Goal: Task Accomplishment & Management: Use online tool/utility

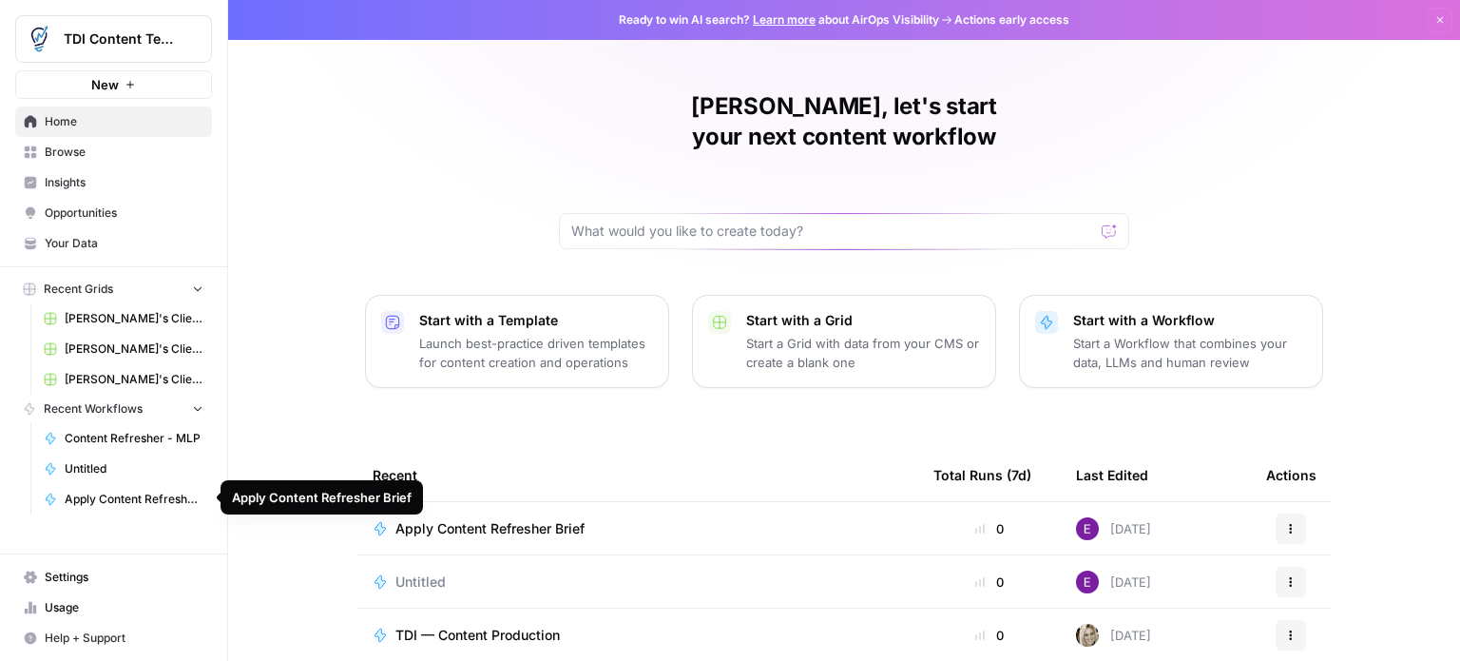
click at [102, 494] on span "Apply Content Refresher Brief" at bounding box center [134, 499] width 139 height 17
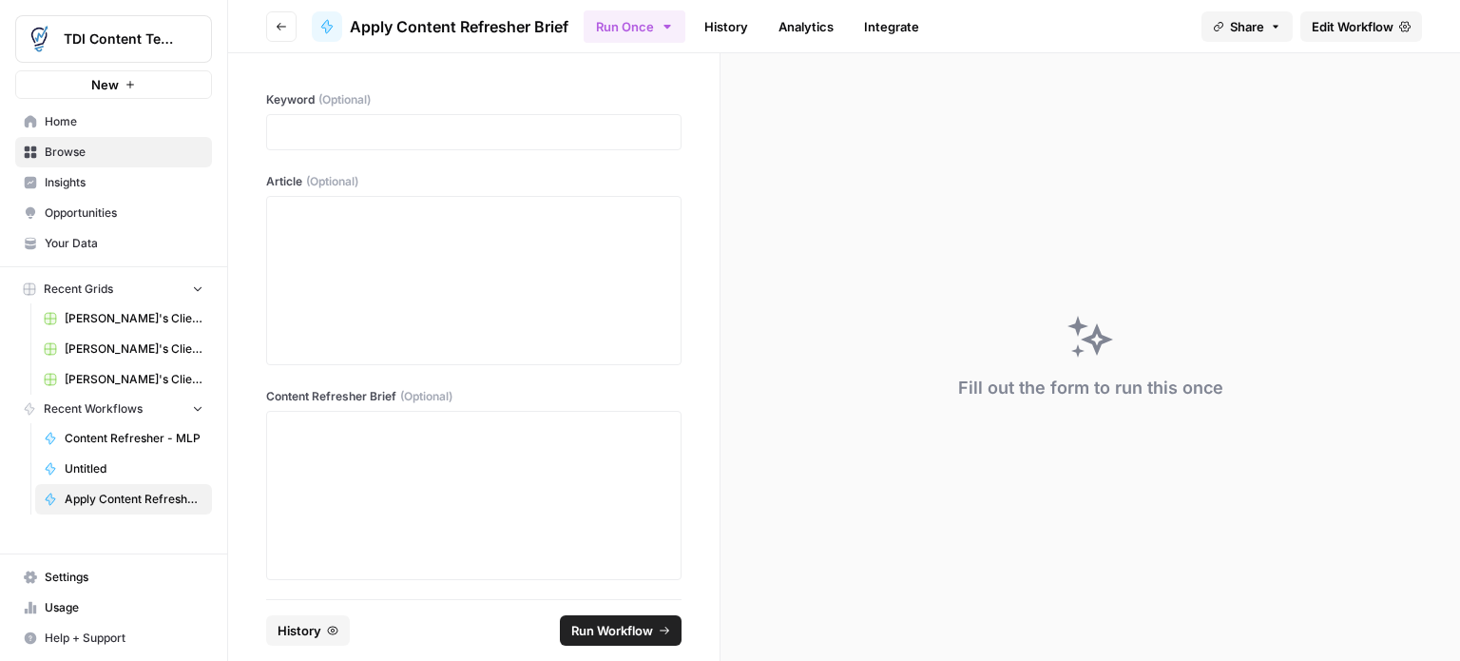
click at [1377, 18] on span "Edit Workflow" at bounding box center [1353, 26] width 82 height 19
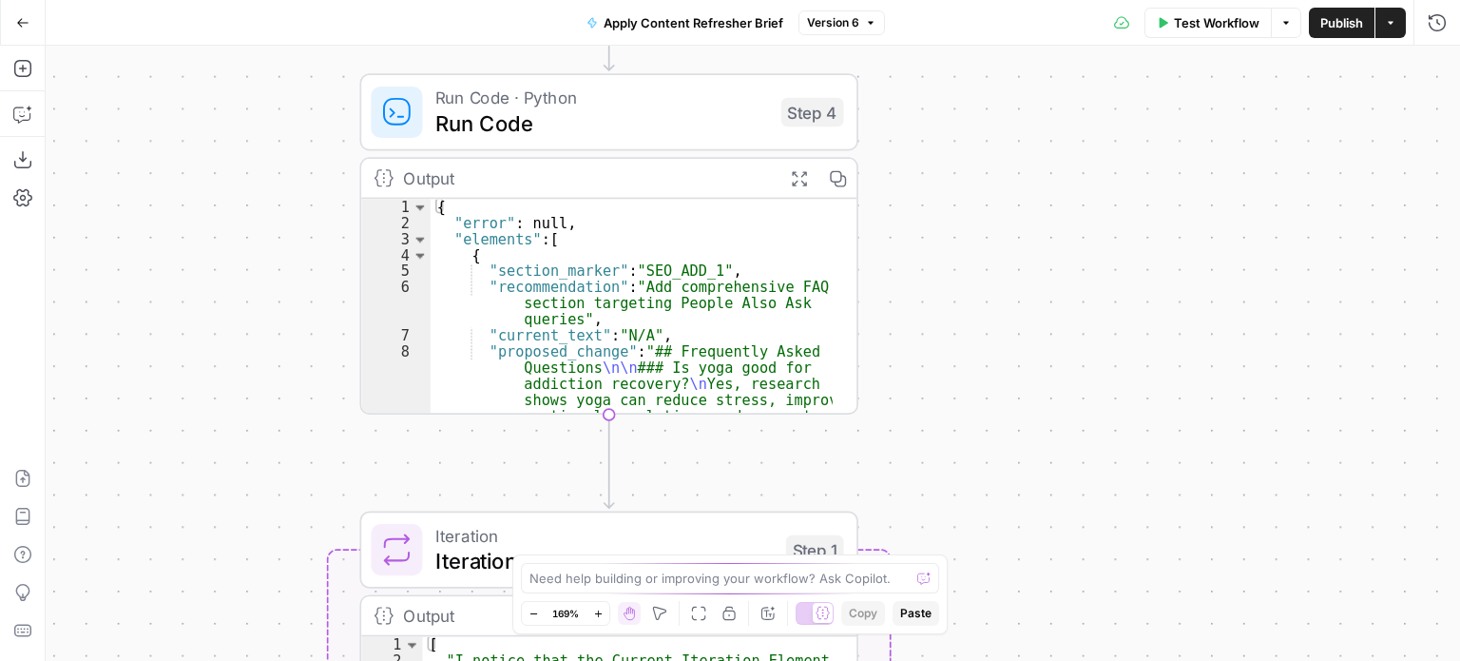
drag, startPoint x: 774, startPoint y: 273, endPoint x: 835, endPoint y: 444, distance: 181.6
click at [834, 443] on div "Workflow Set Inputs Inputs Run Code · Python Run Code Step 4 Output Expand Outp…" at bounding box center [753, 353] width 1415 height 615
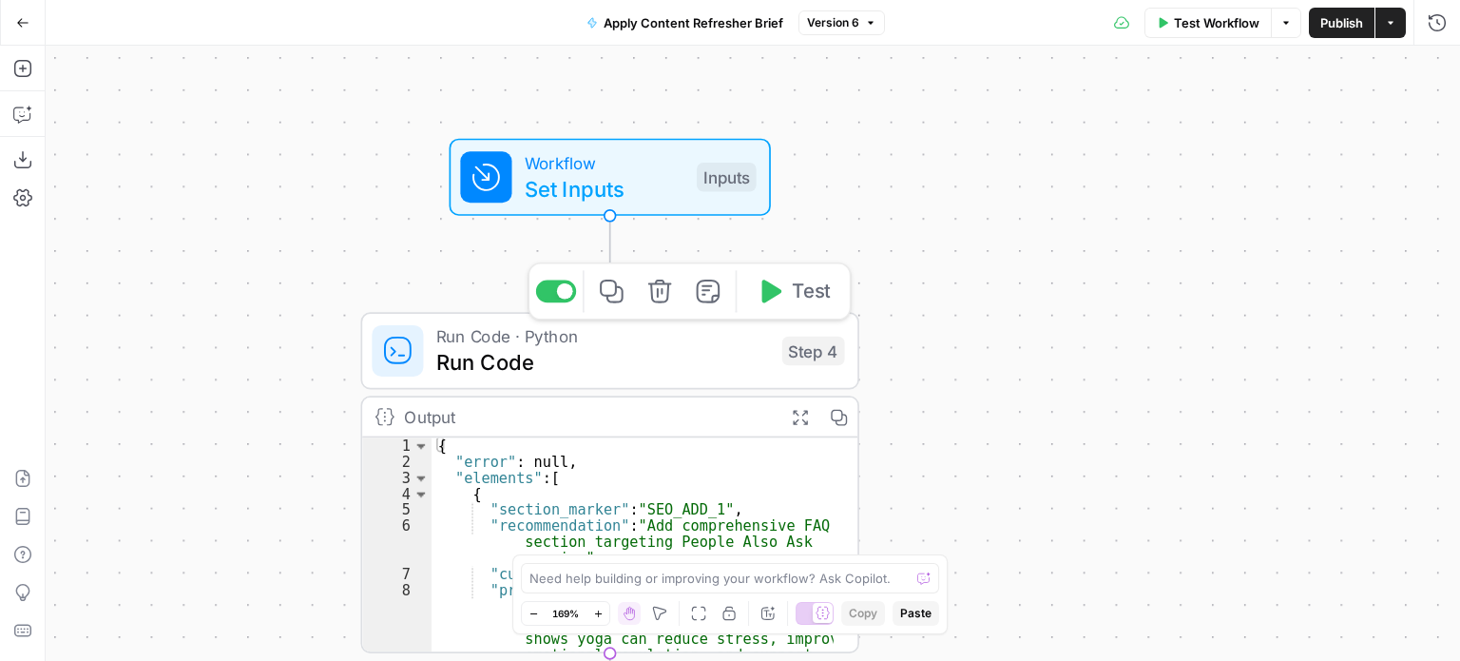
click at [563, 356] on span "Run Code" at bounding box center [602, 362] width 333 height 32
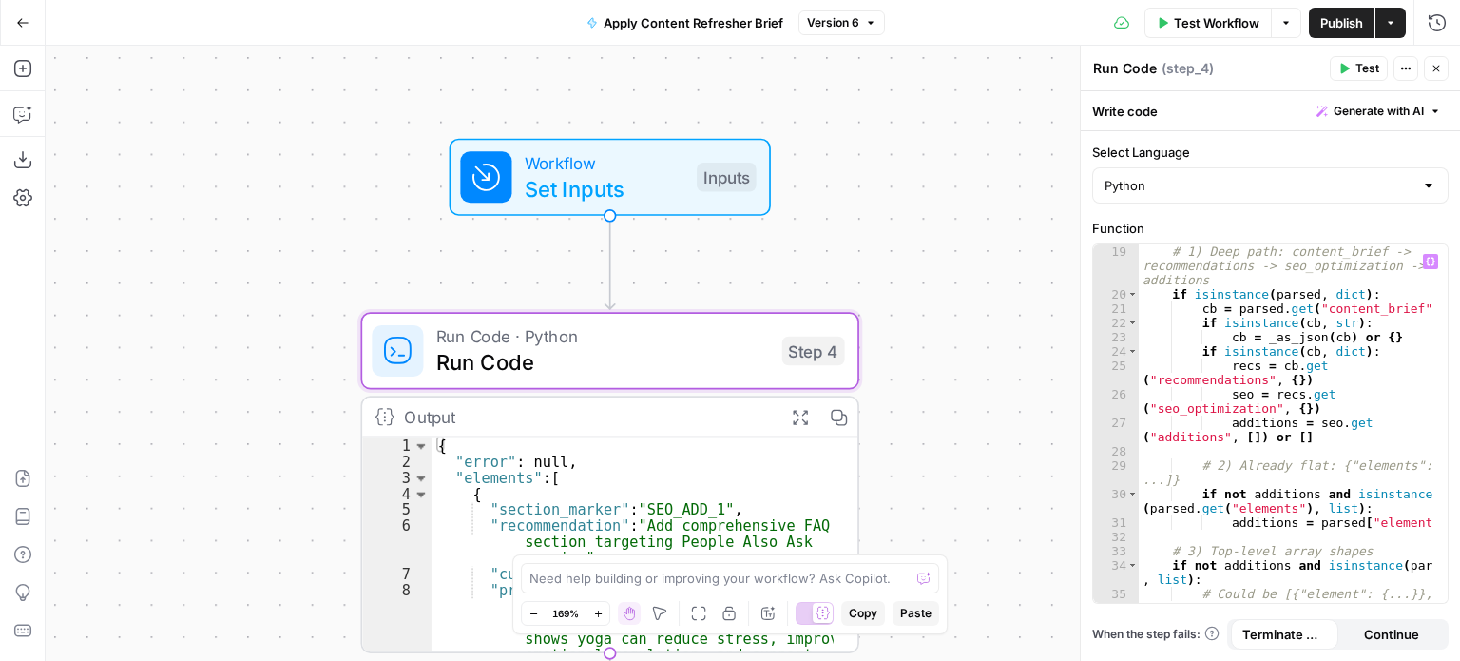
scroll to position [342, 0]
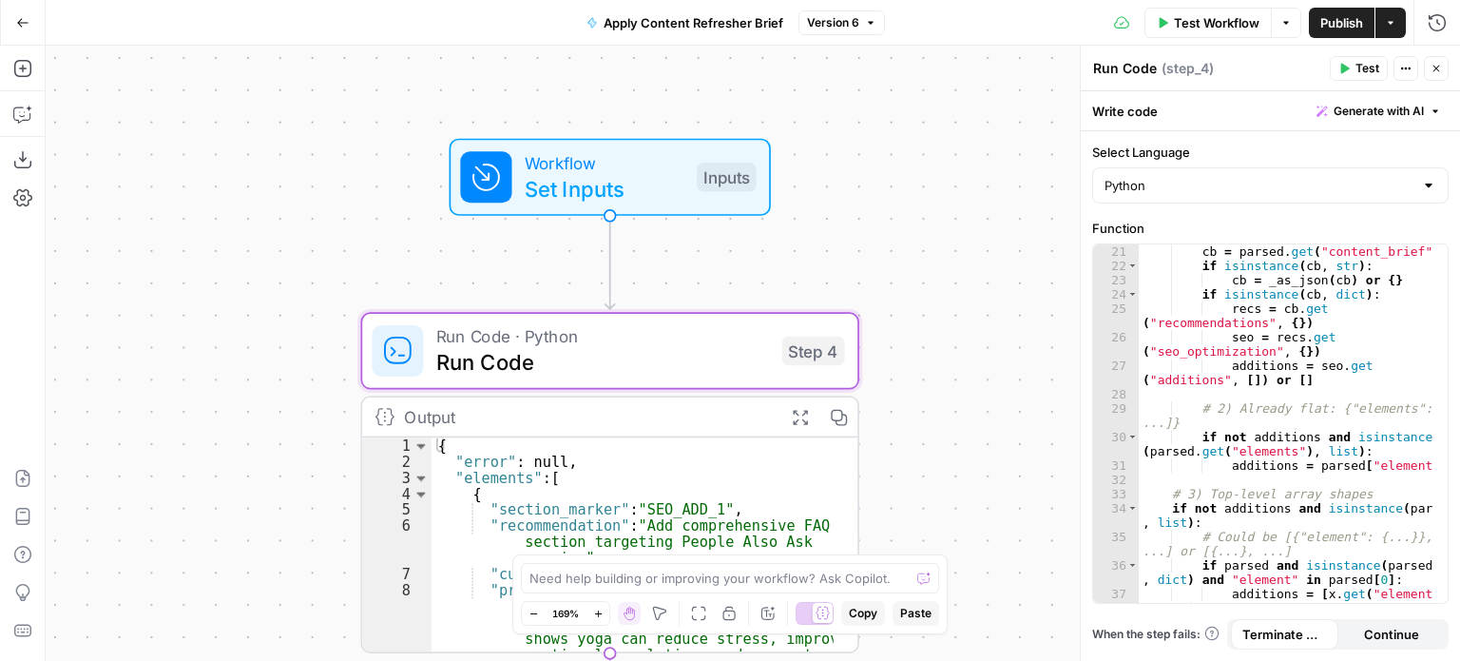
click at [935, 365] on div "Workflow Set Inputs Inputs Run Code · Python Run Code Step 4 Output Expand Outp…" at bounding box center [753, 353] width 1415 height 615
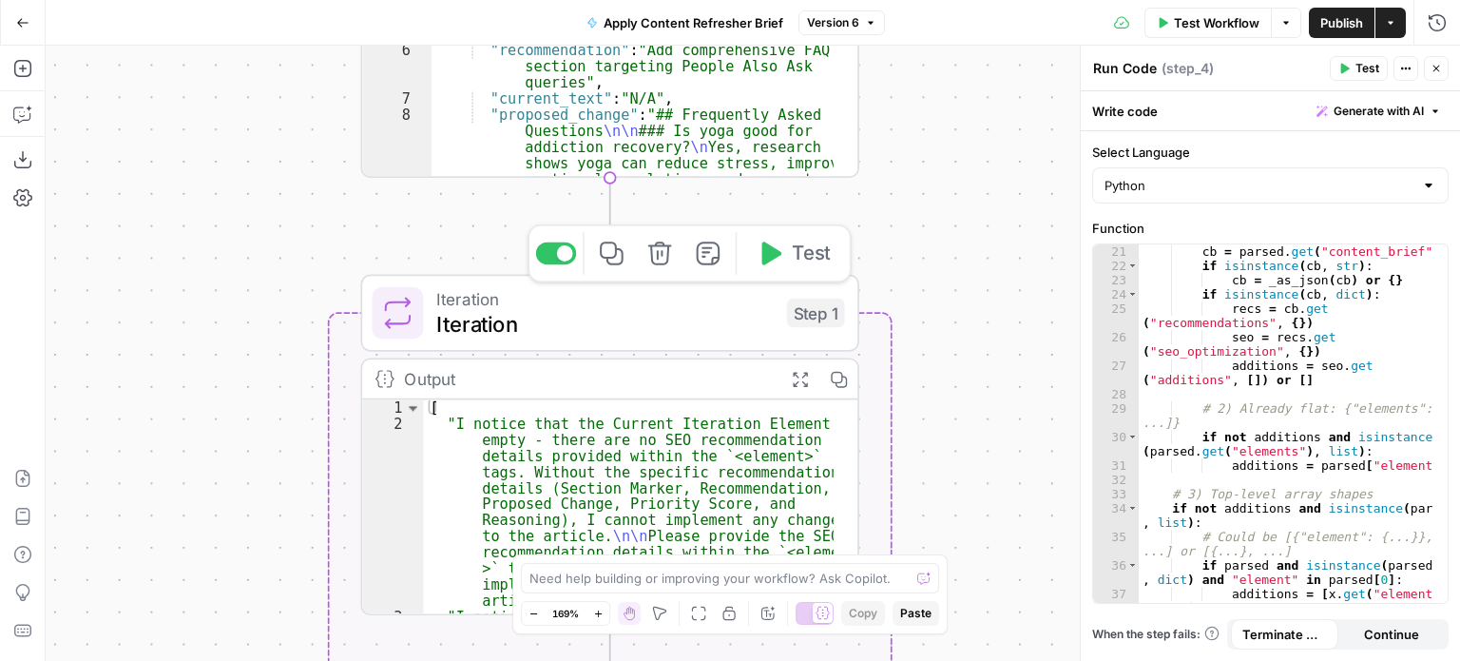
click at [491, 332] on span "Iteration" at bounding box center [604, 324] width 337 height 32
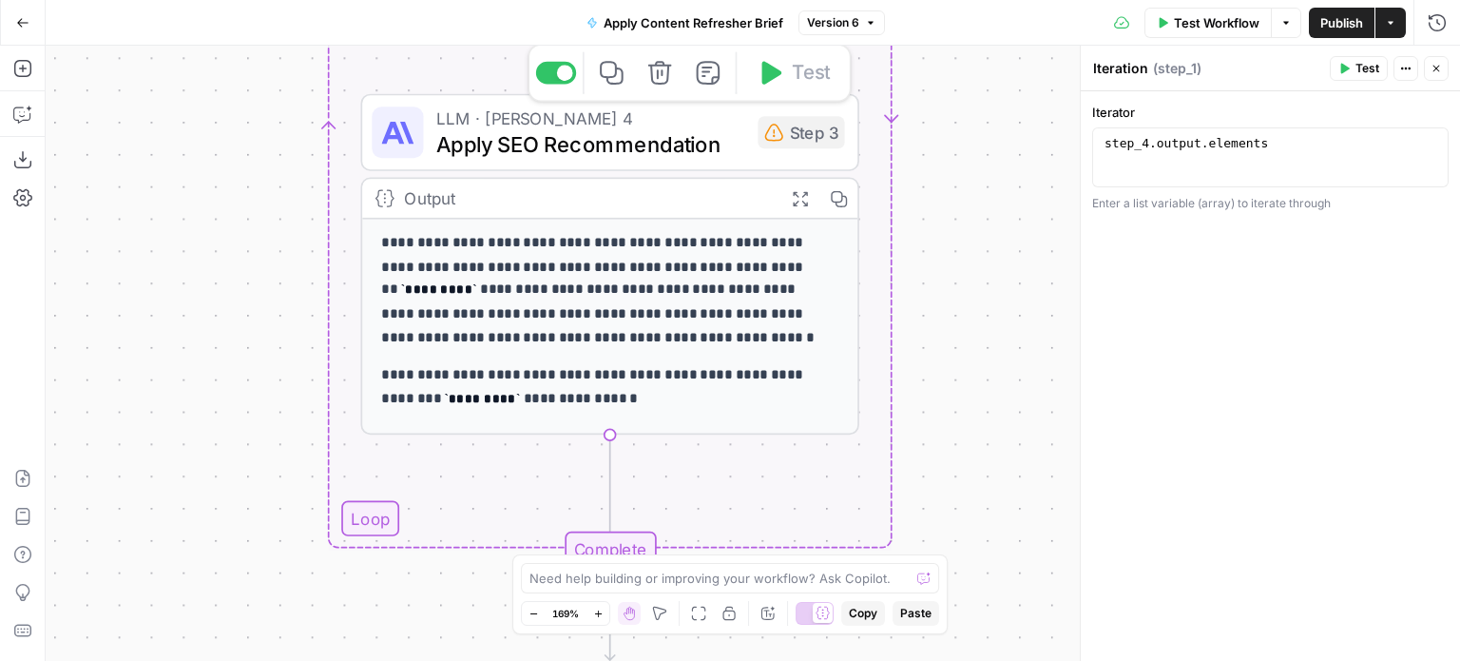
click at [493, 140] on span "Apply SEO Recommendation" at bounding box center [590, 143] width 309 height 32
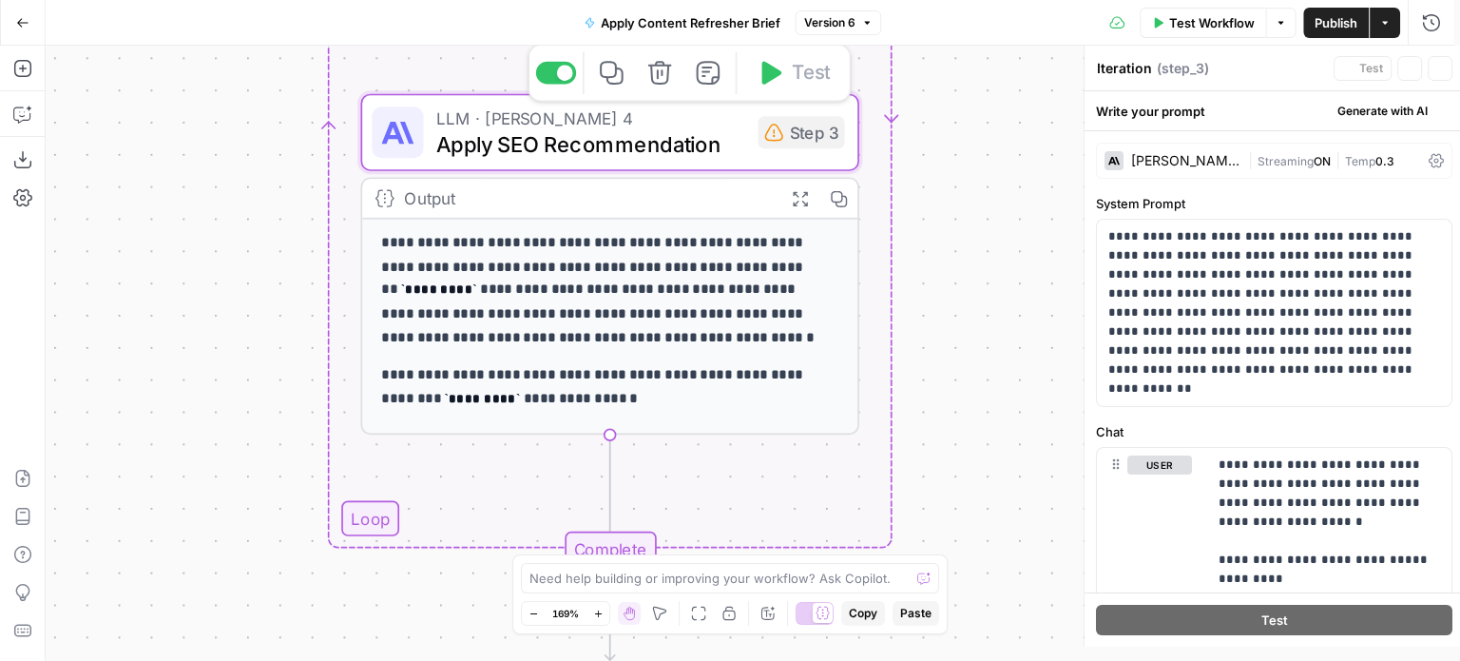
type textarea "Apply SEO Recommendation"
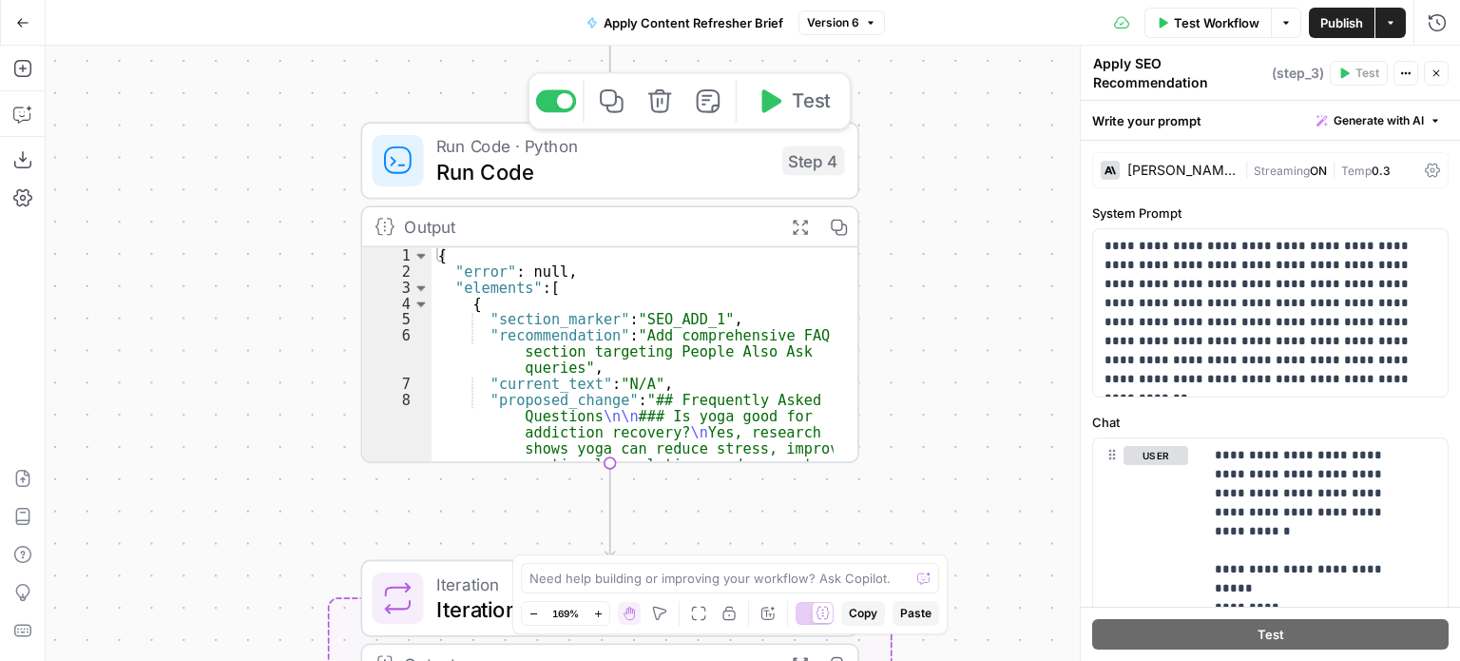
click at [491, 174] on span "Run Code" at bounding box center [602, 172] width 333 height 32
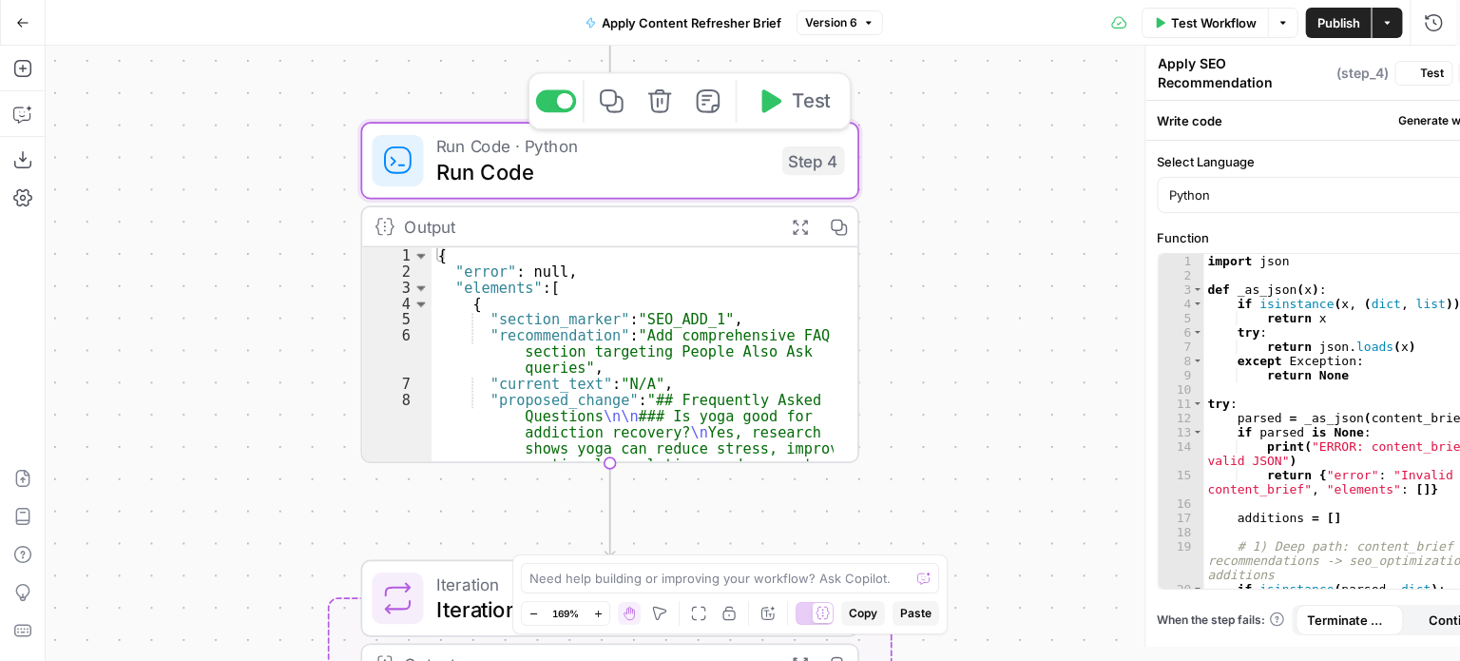
type textarea "Run Code"
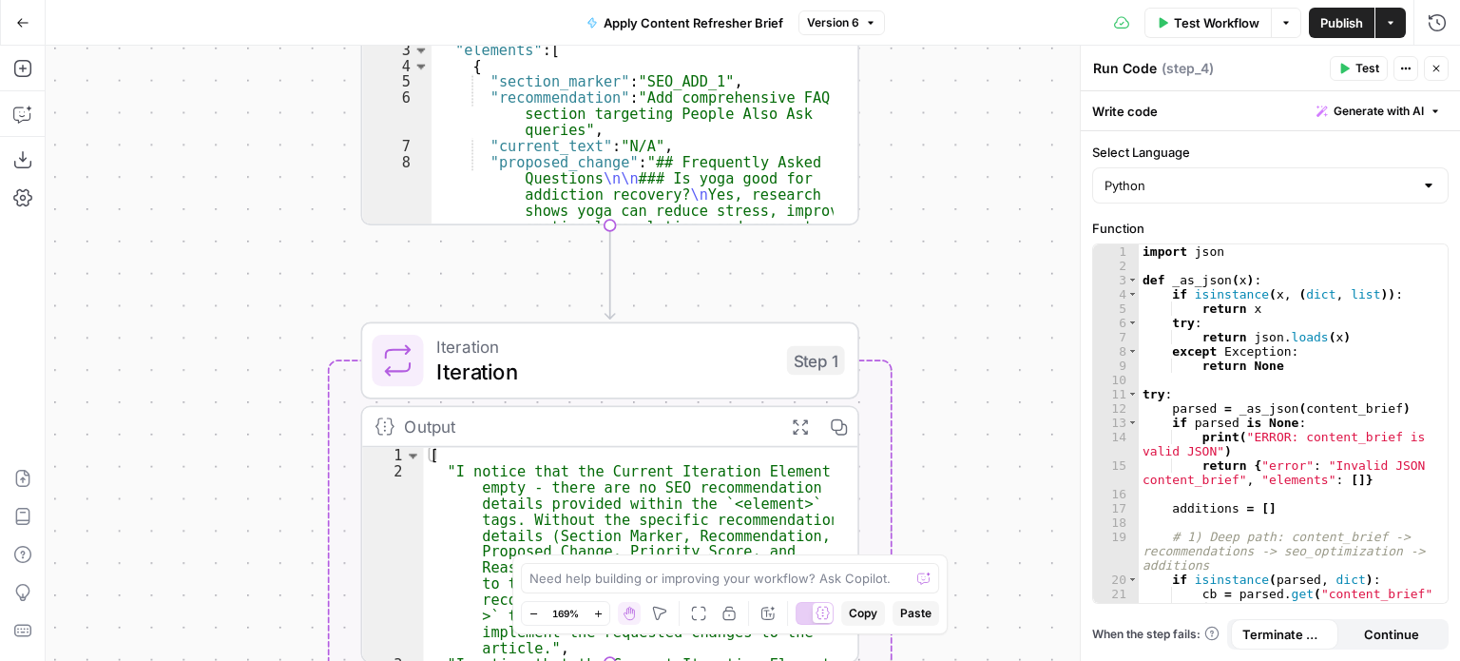
click at [470, 364] on span "Iteration" at bounding box center [604, 372] width 337 height 32
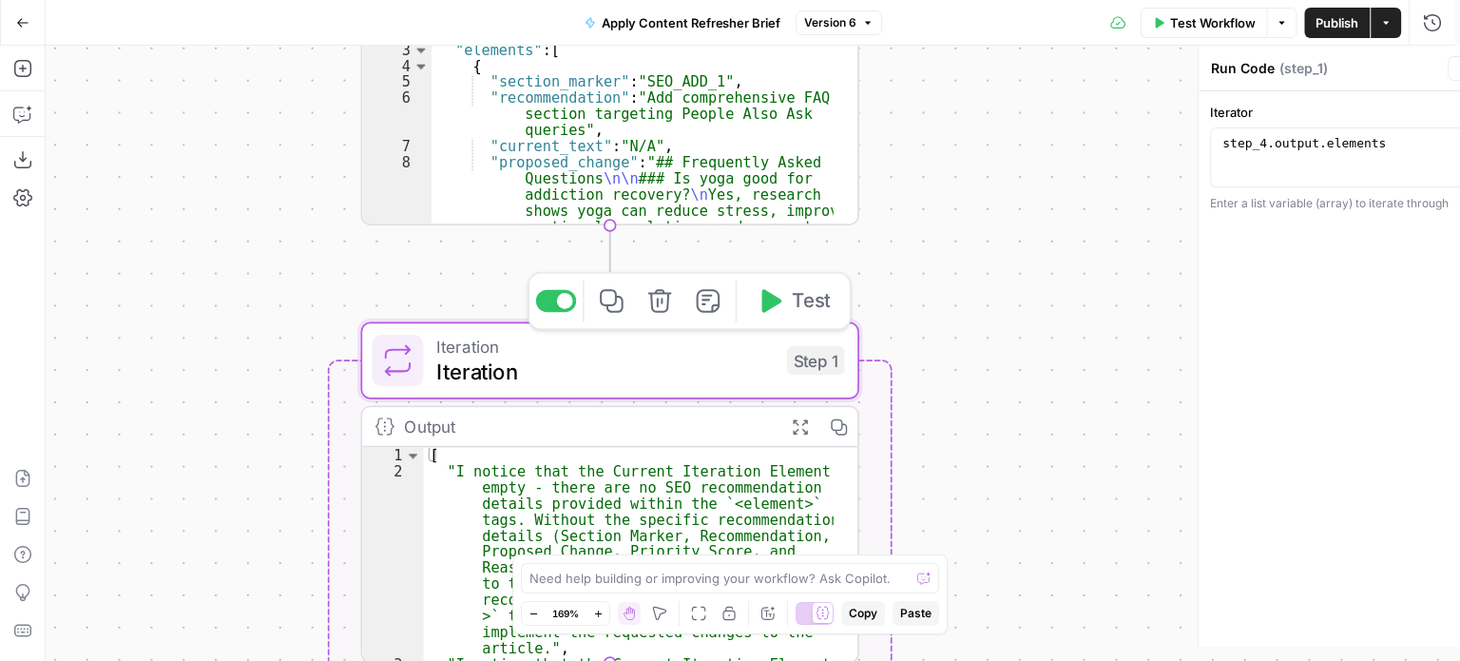
type textarea "Iteration"
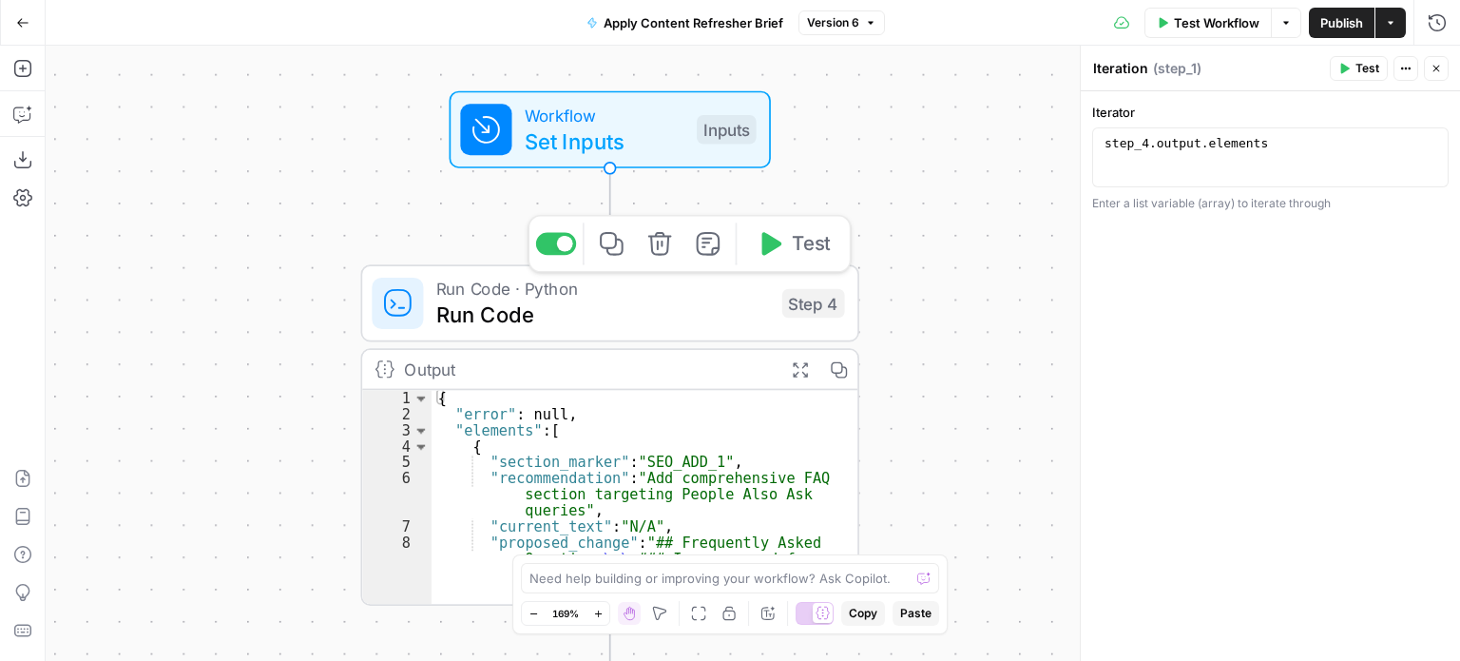
click at [773, 239] on icon "button" at bounding box center [772, 243] width 20 height 23
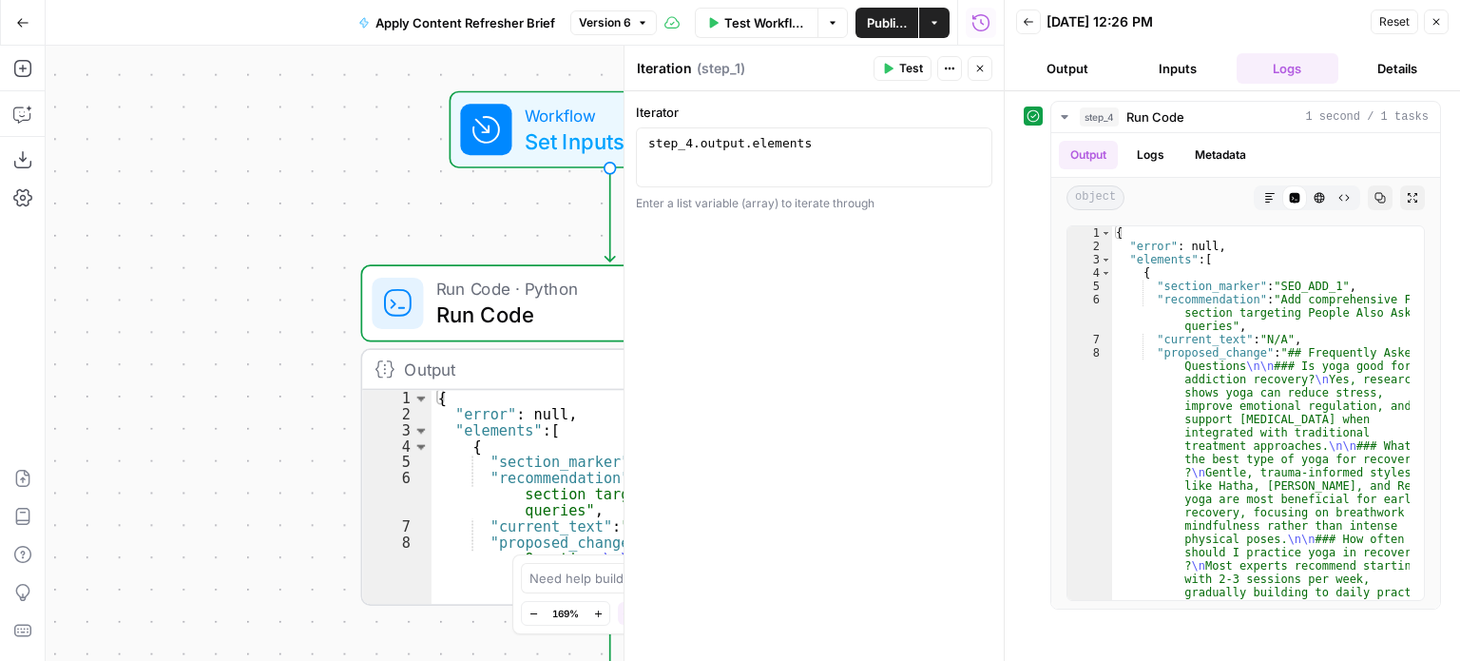
click at [1389, 67] on button "Details" at bounding box center [1397, 68] width 103 height 30
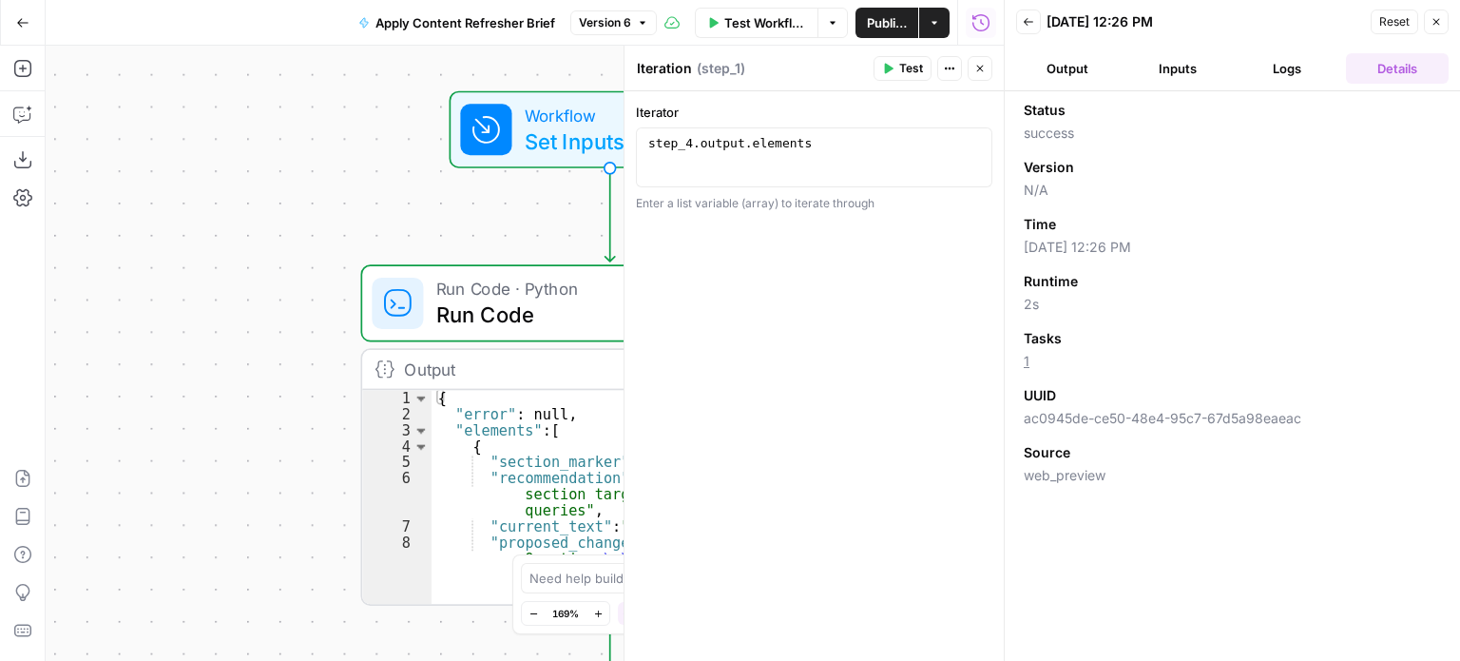
click at [1435, 19] on icon "button" at bounding box center [1436, 21] width 11 height 11
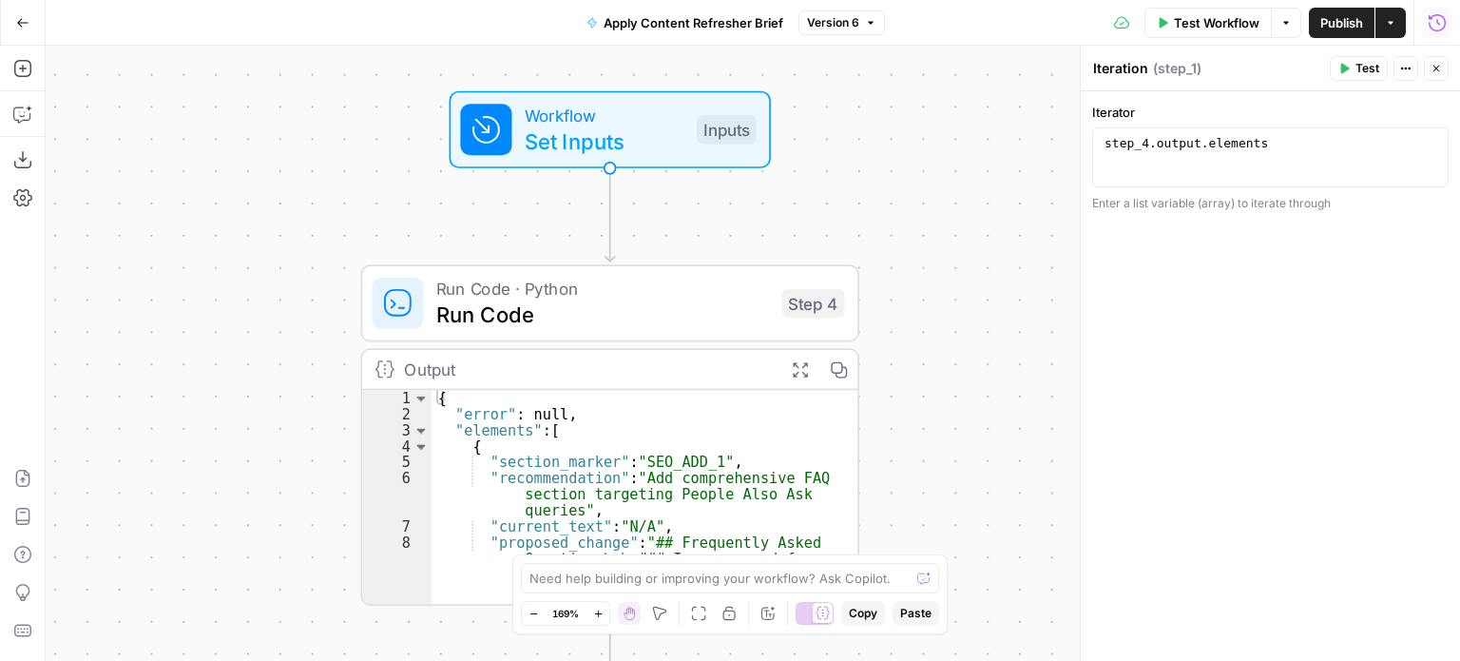
click at [1441, 18] on icon "button" at bounding box center [1437, 22] width 19 height 19
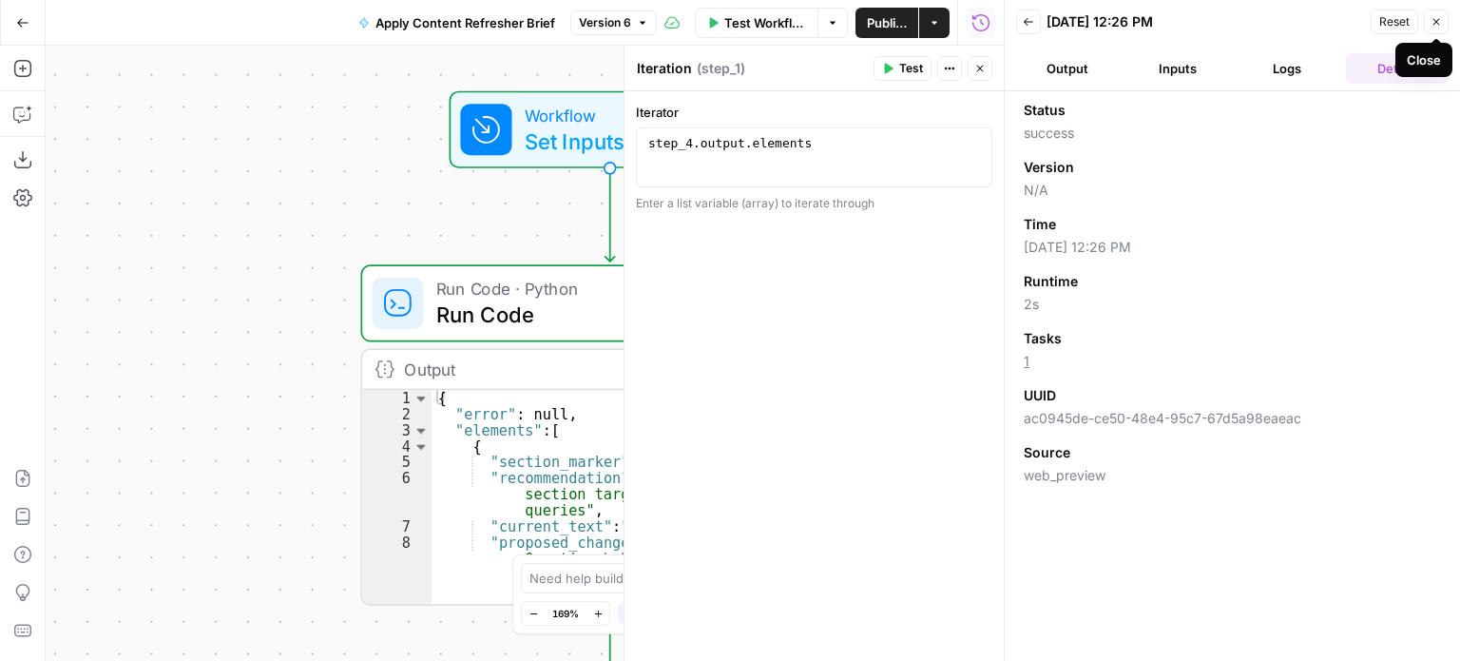
click at [1437, 18] on icon "button" at bounding box center [1436, 21] width 11 height 11
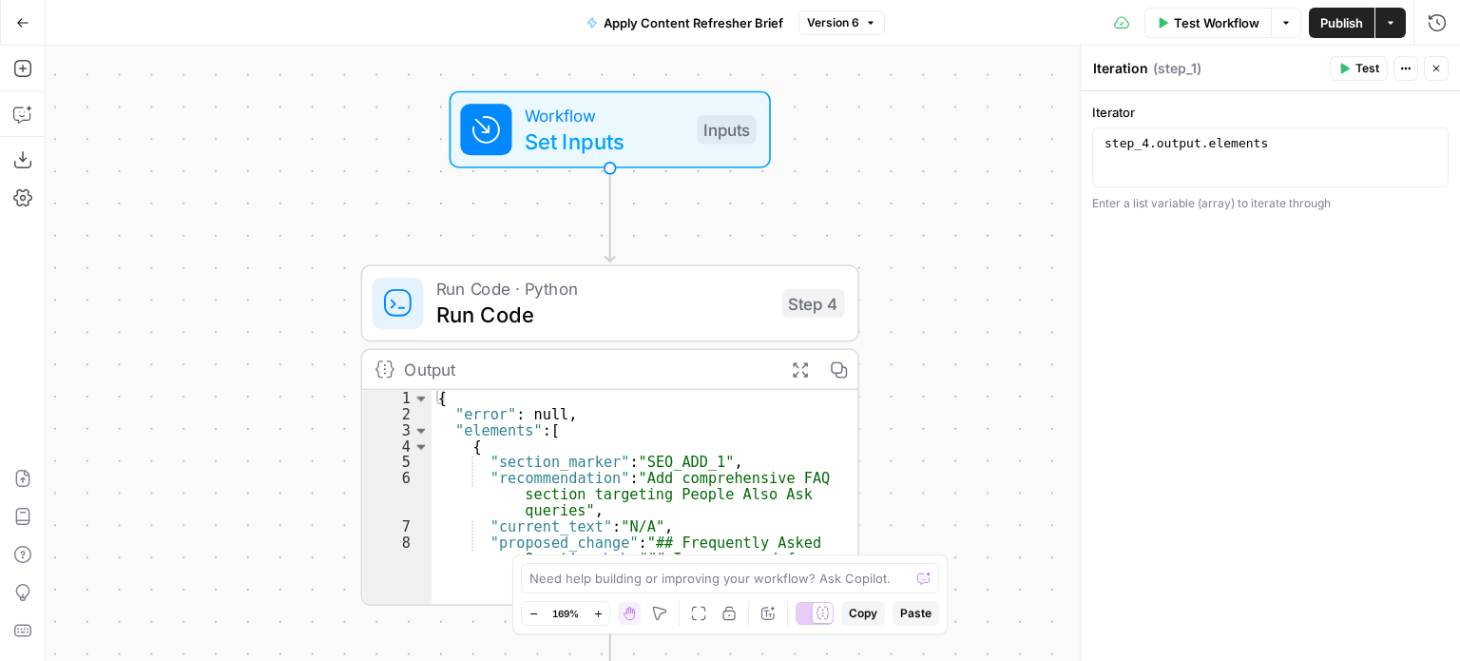
click at [16, 26] on icon "button" at bounding box center [22, 22] width 13 height 13
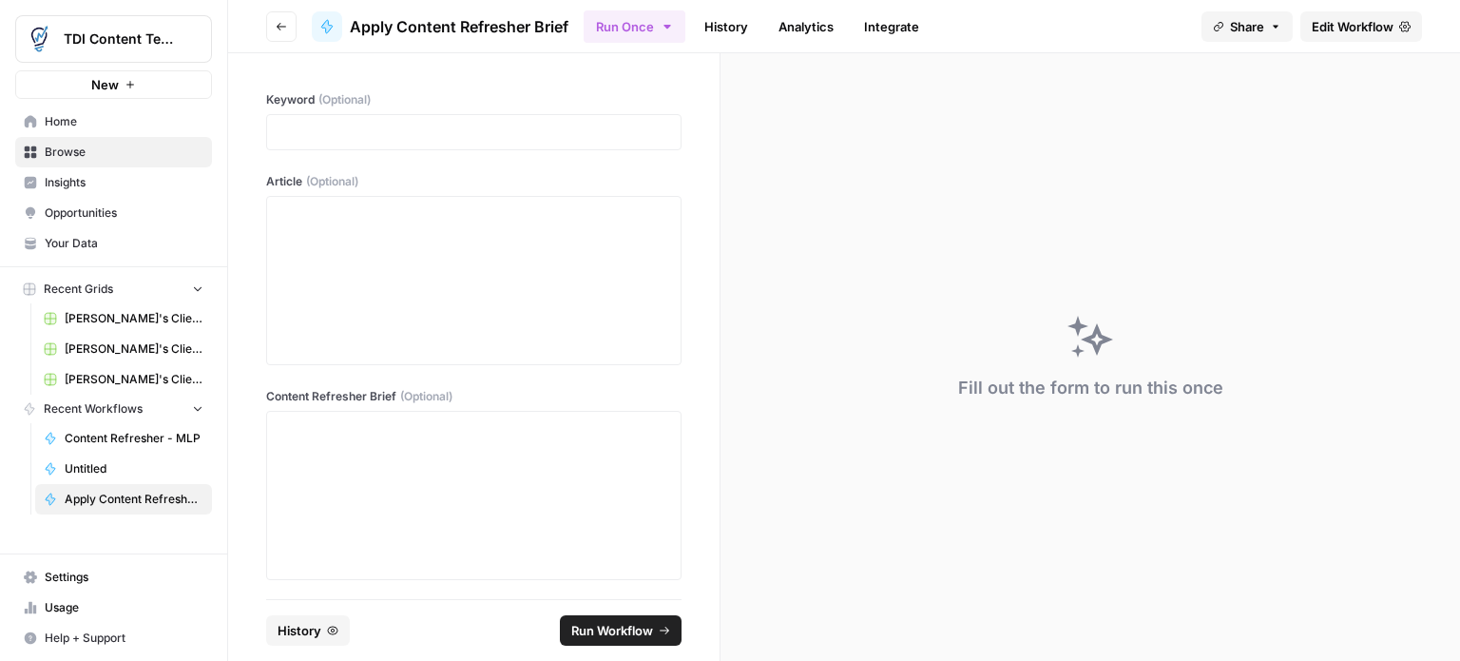
click at [732, 26] on link "History" at bounding box center [726, 26] width 67 height 30
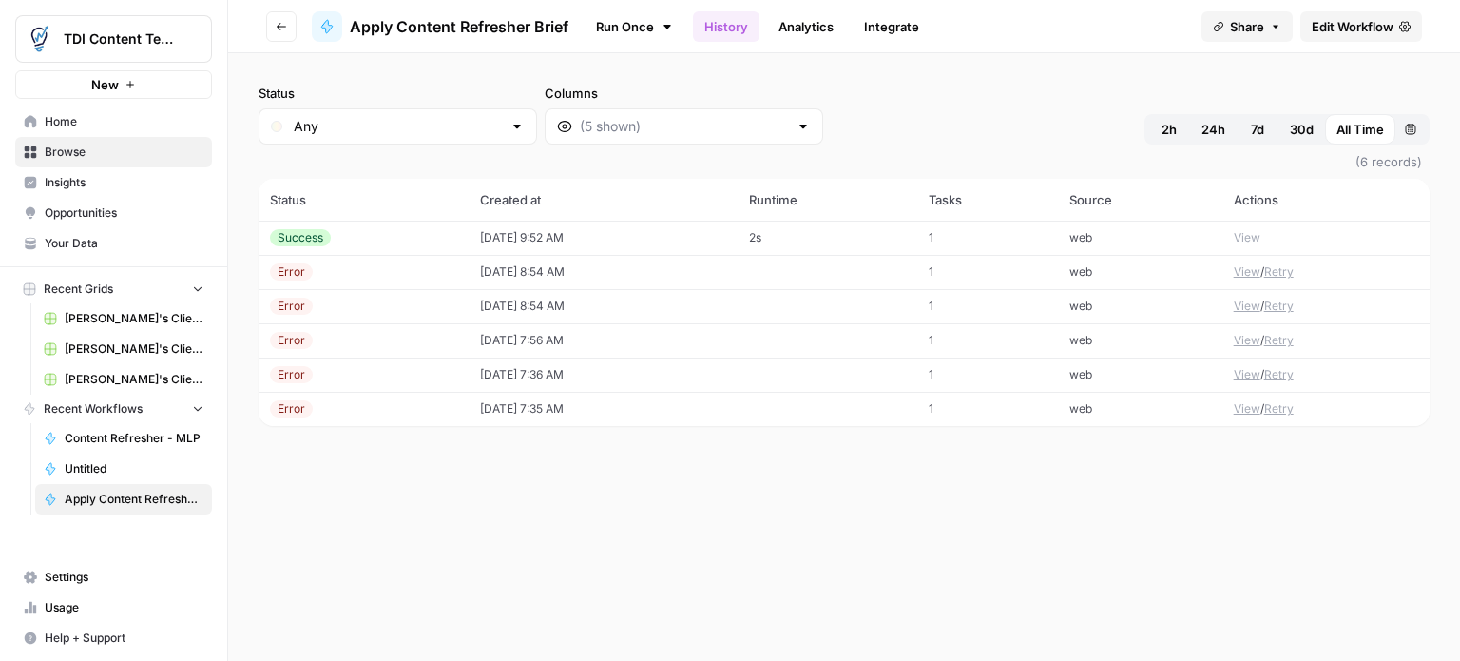
click at [629, 28] on link "Run Once" at bounding box center [635, 26] width 102 height 32
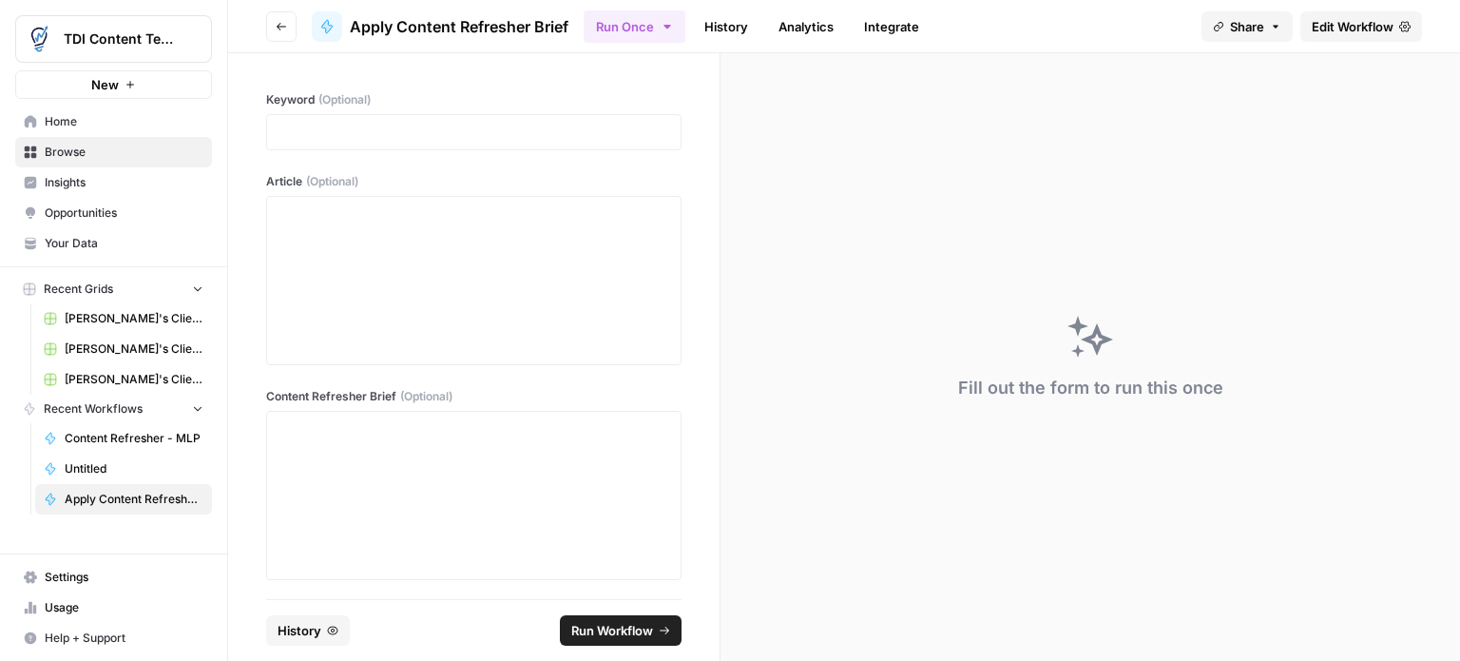
click at [662, 19] on icon "button" at bounding box center [667, 26] width 15 height 15
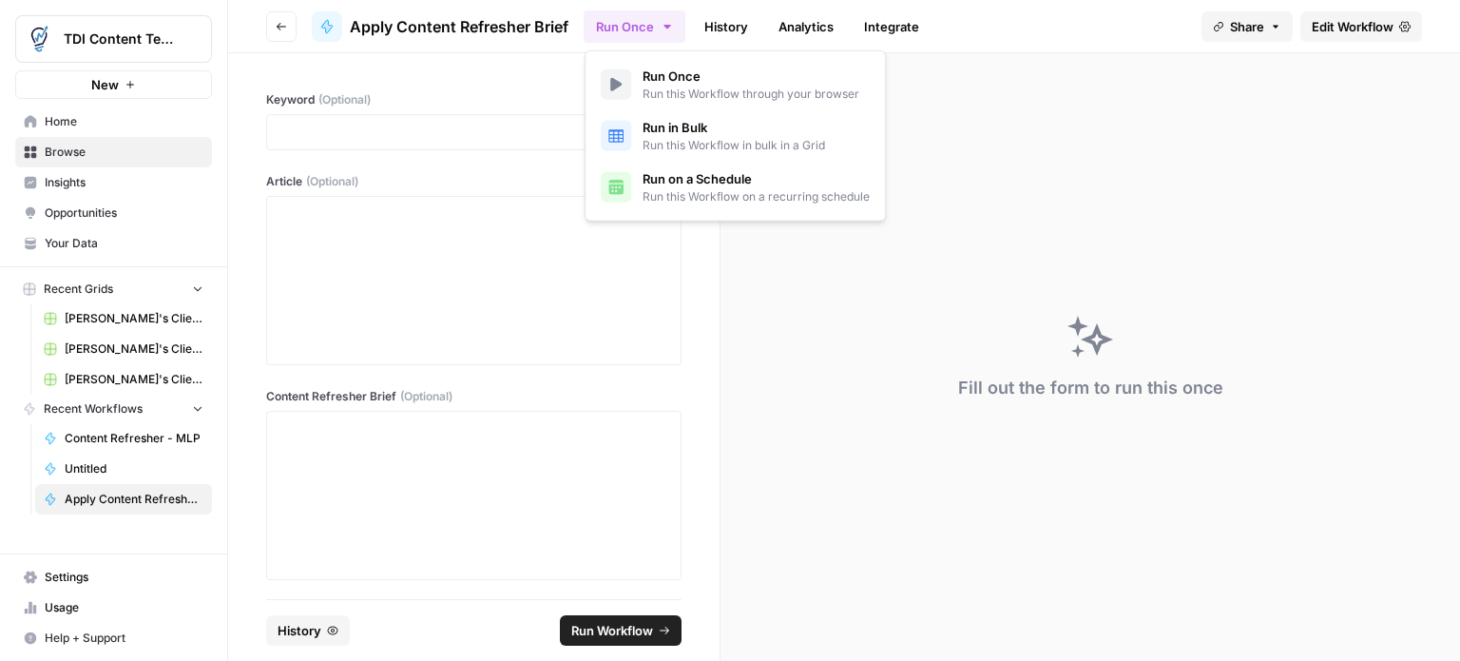
click at [648, 75] on span "Run Once" at bounding box center [751, 76] width 217 height 19
click at [639, 91] on link "Run Once Run this Workflow through your browser" at bounding box center [735, 84] width 284 height 51
click at [279, 28] on icon "button" at bounding box center [281, 26] width 11 height 11
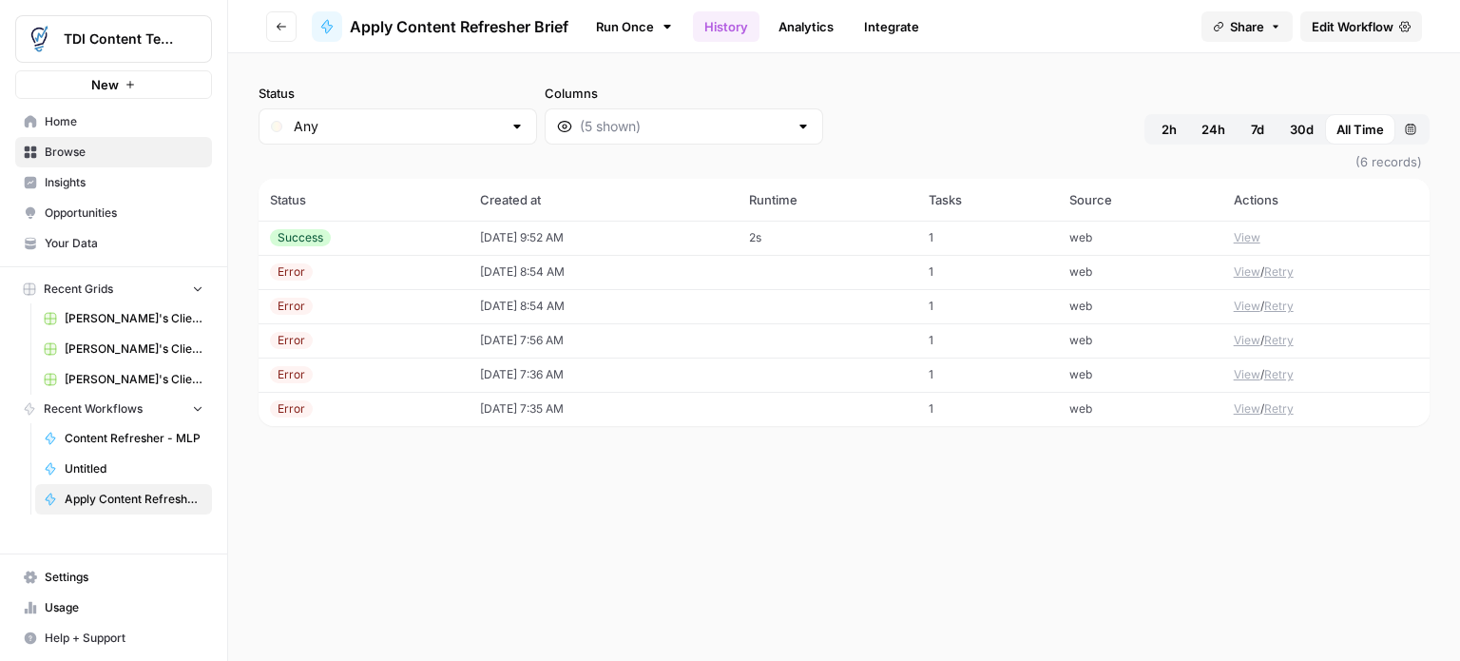
click at [304, 237] on div "Success" at bounding box center [300, 237] width 61 height 17
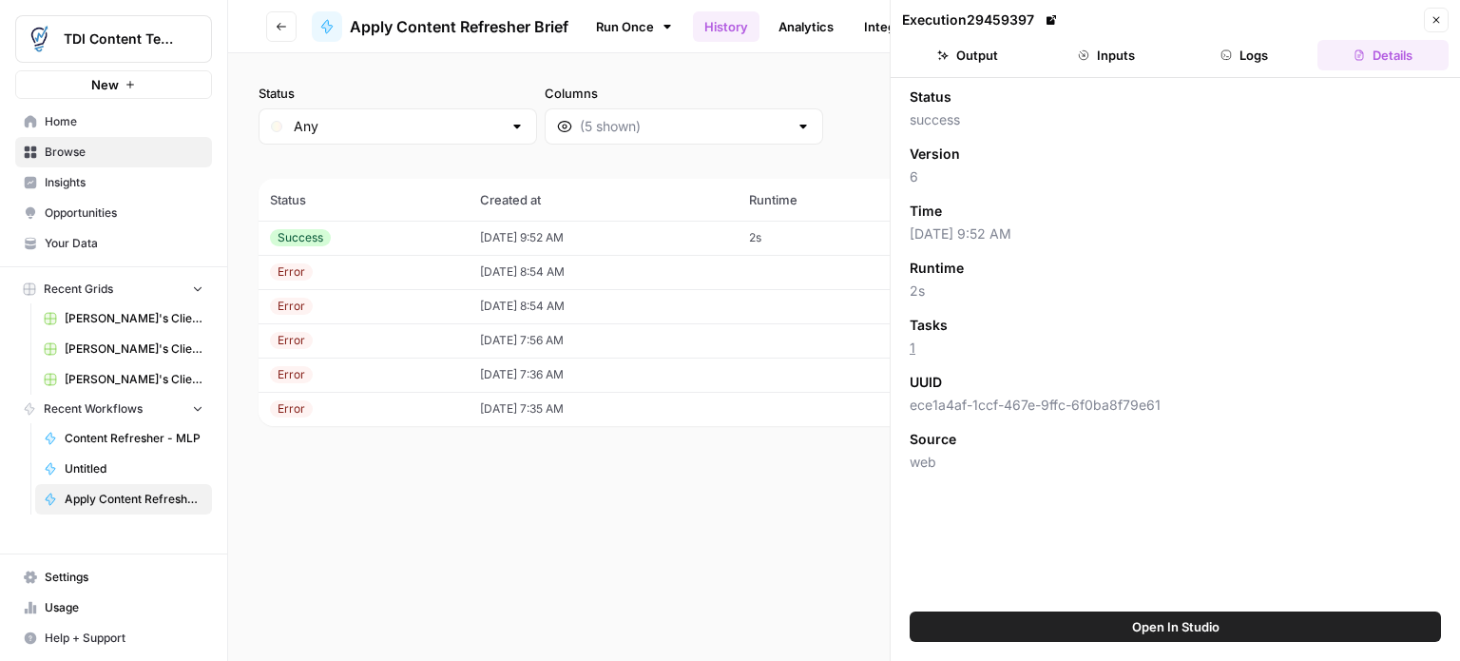
click at [1436, 18] on icon "button" at bounding box center [1436, 19] width 11 height 11
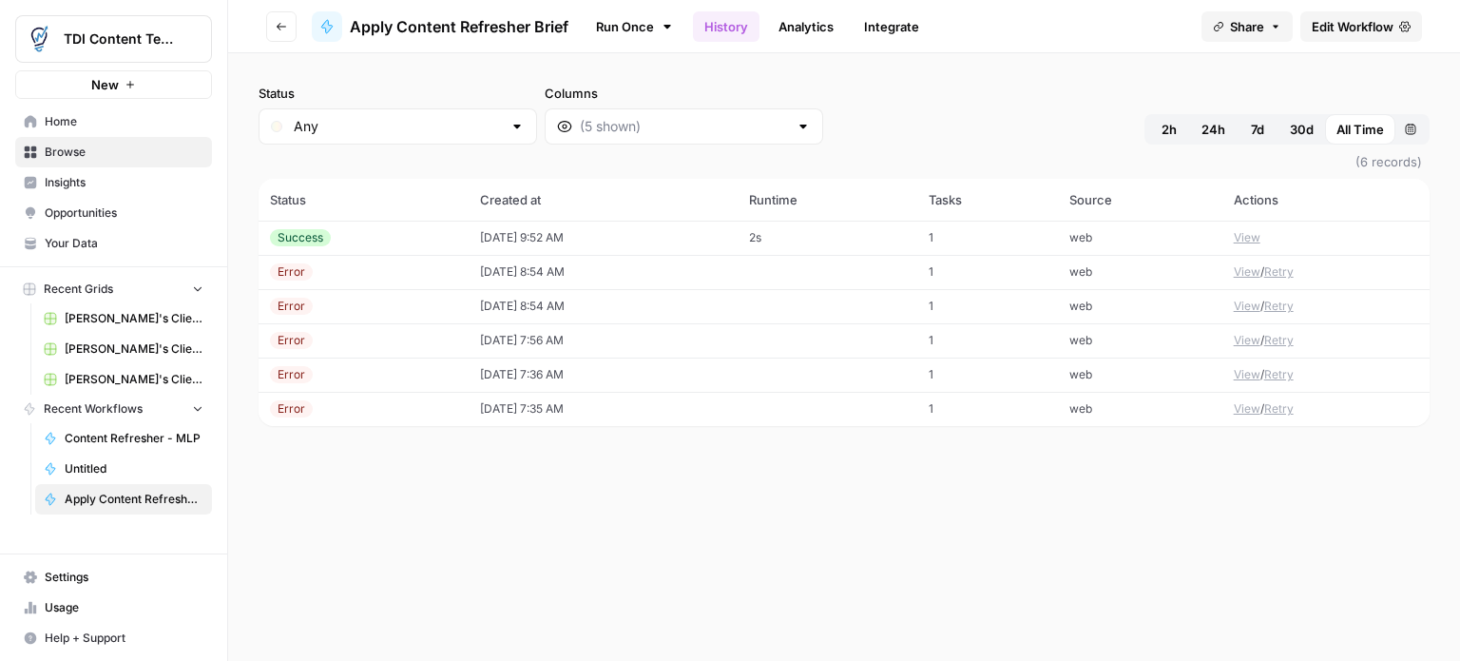
click at [411, 23] on span "Apply Content Refresher Brief" at bounding box center [459, 26] width 219 height 23
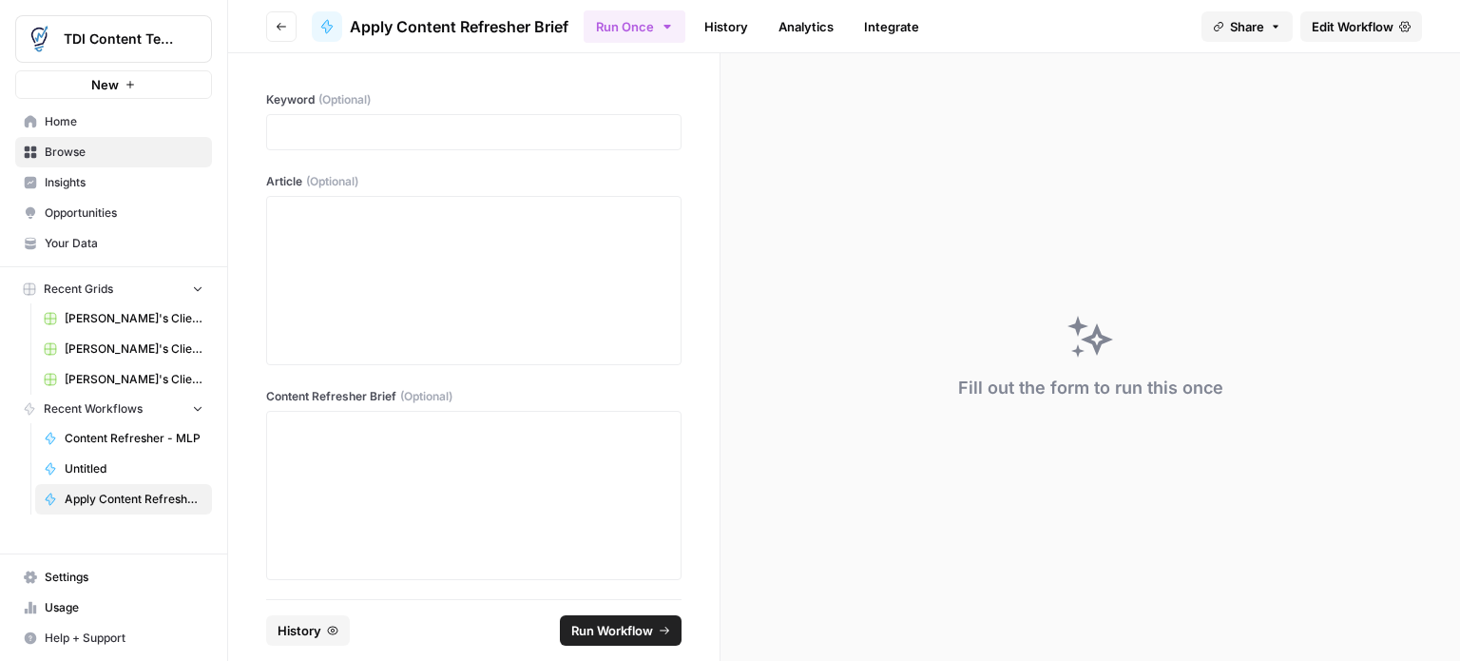
click at [272, 23] on button "Go back" at bounding box center [281, 26] width 30 height 30
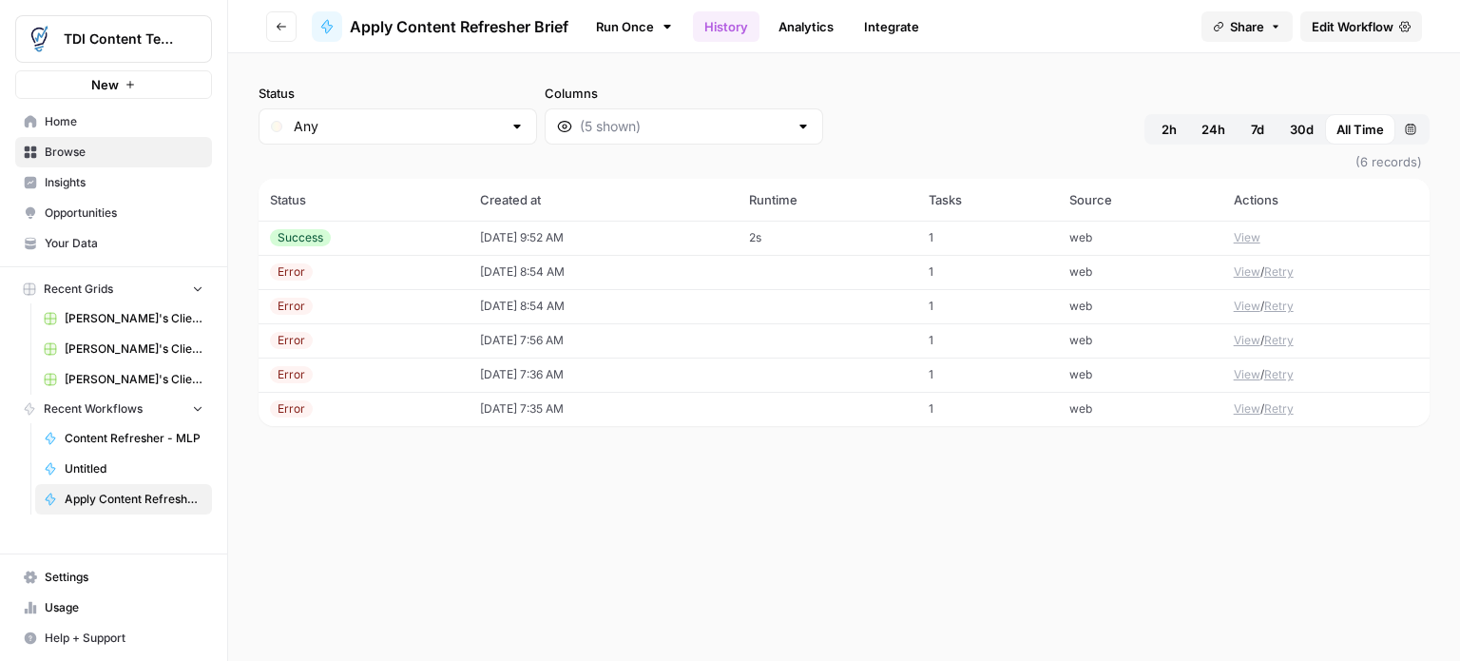
click at [144, 491] on span "Apply Content Refresher Brief" at bounding box center [134, 499] width 139 height 17
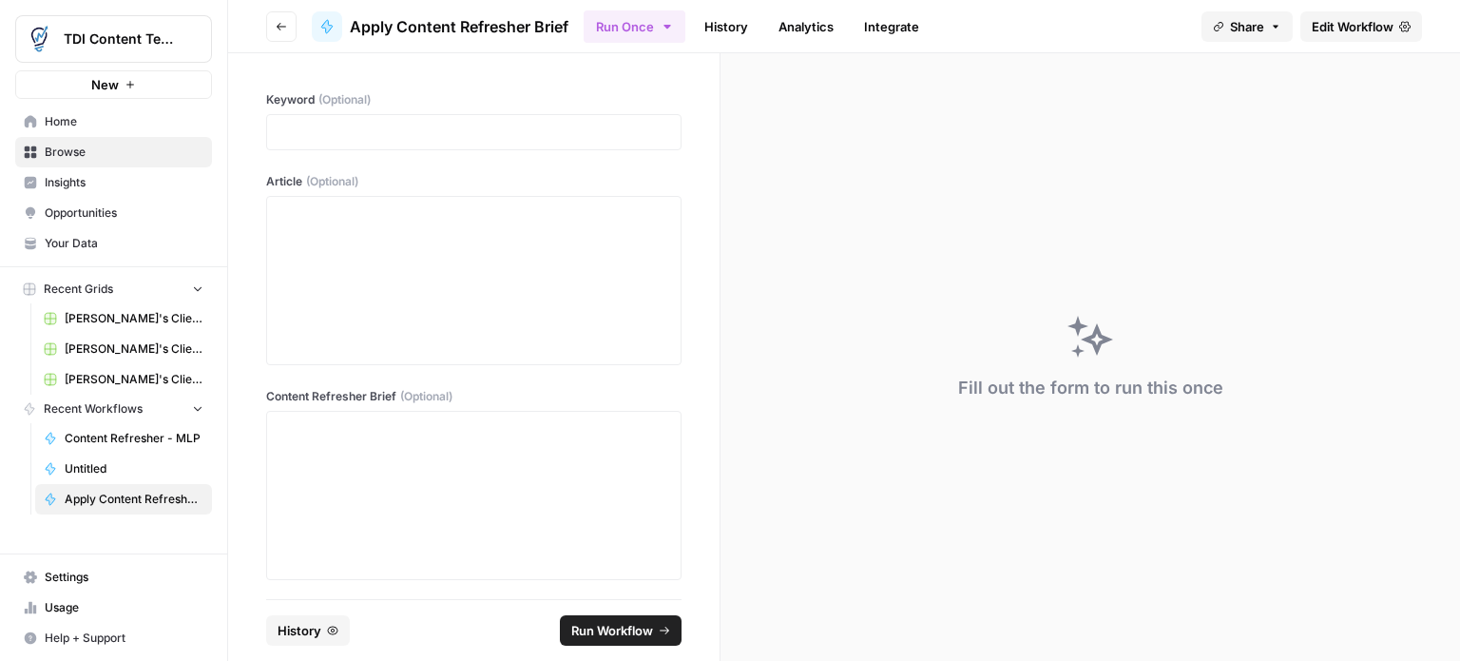
click at [715, 29] on link "History" at bounding box center [726, 26] width 67 height 30
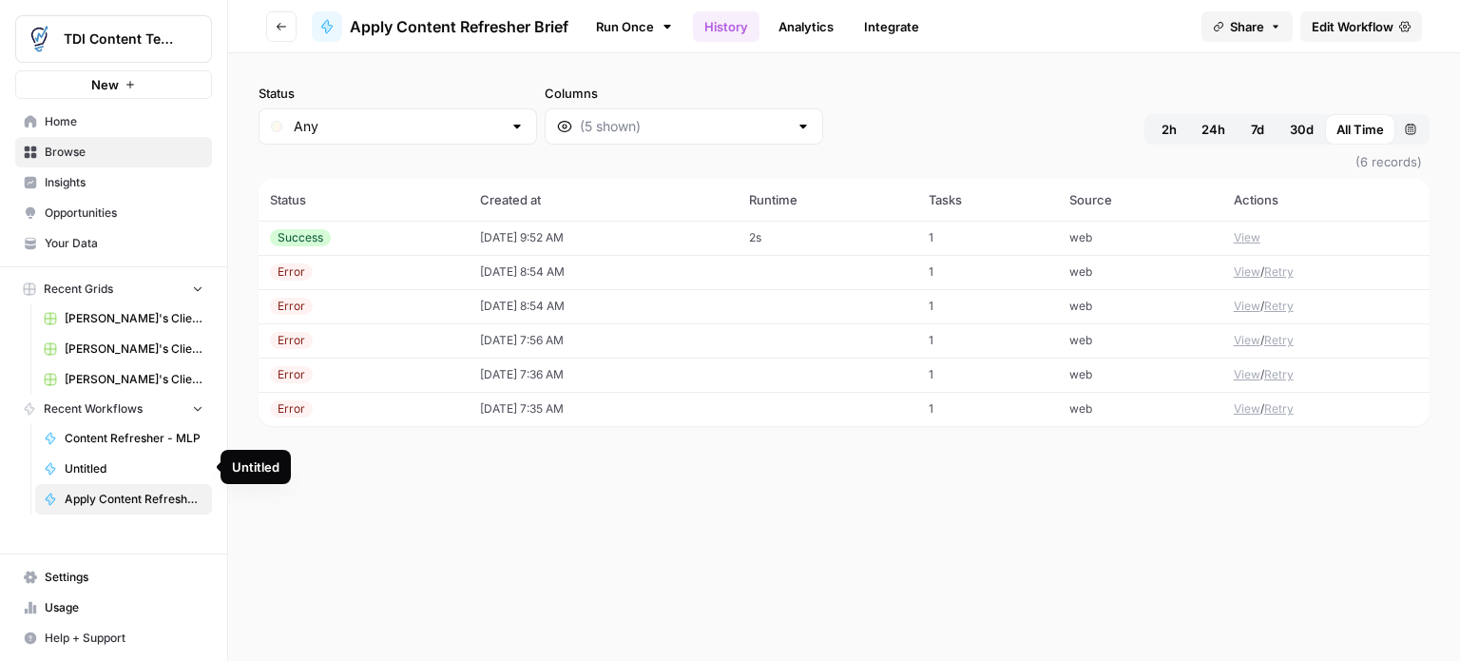
click at [93, 501] on span "Apply Content Refresher Brief" at bounding box center [134, 499] width 139 height 17
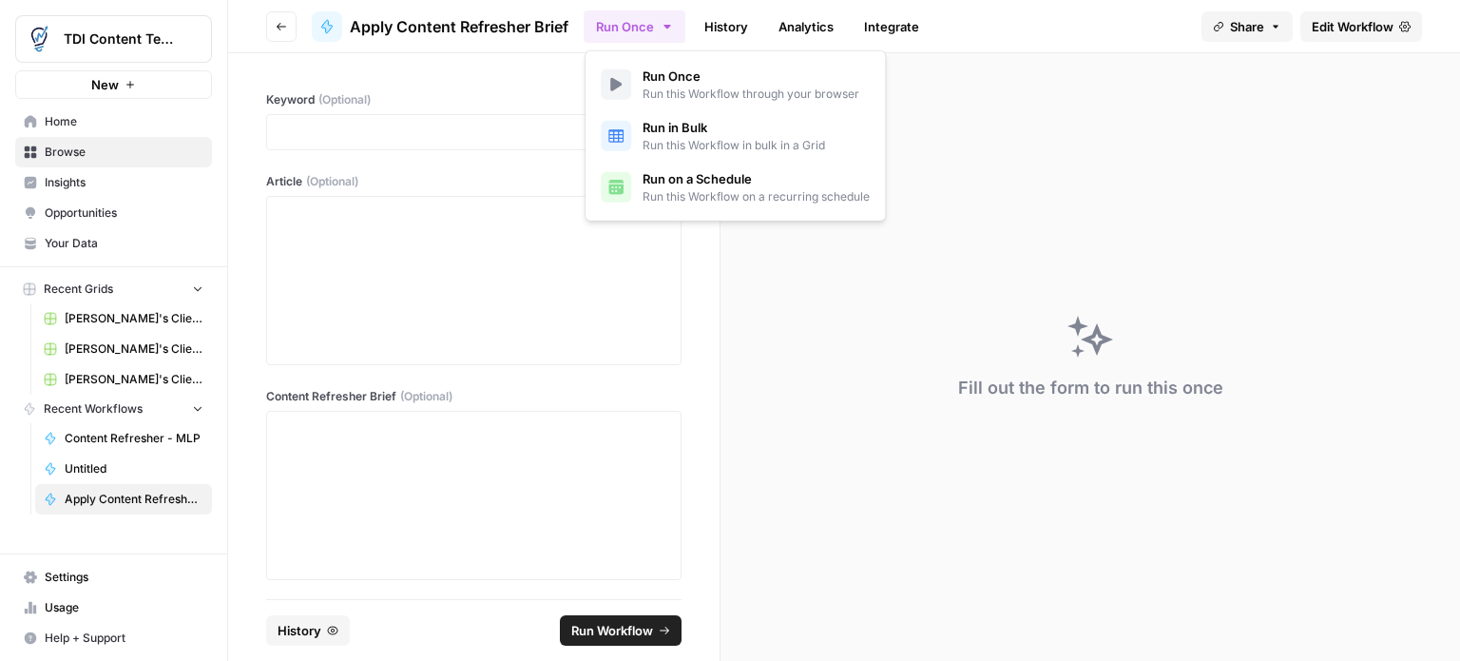
click at [629, 28] on button "Run Once" at bounding box center [635, 26] width 102 height 32
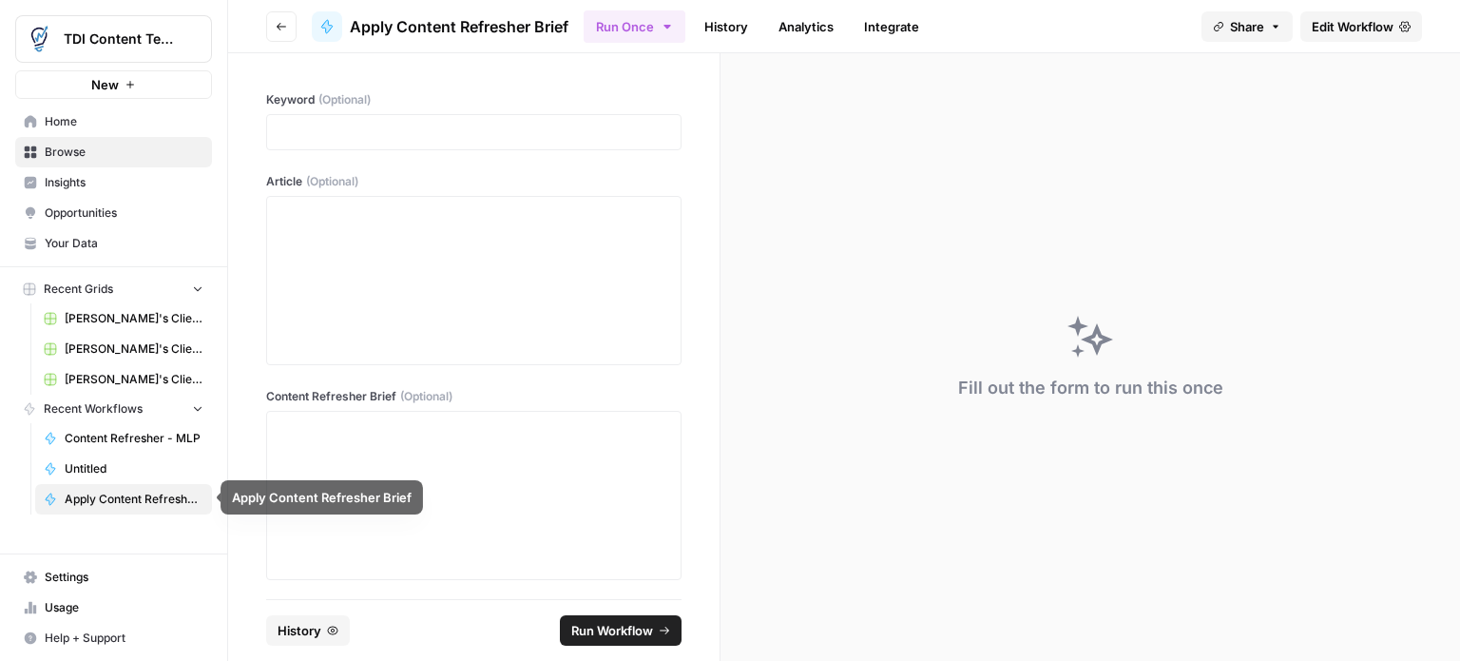
click at [68, 487] on link "Apply Content Refresher Brief" at bounding box center [123, 499] width 177 height 30
click at [279, 22] on icon "button" at bounding box center [281, 26] width 11 height 11
click at [280, 29] on icon "button" at bounding box center [281, 26] width 11 height 11
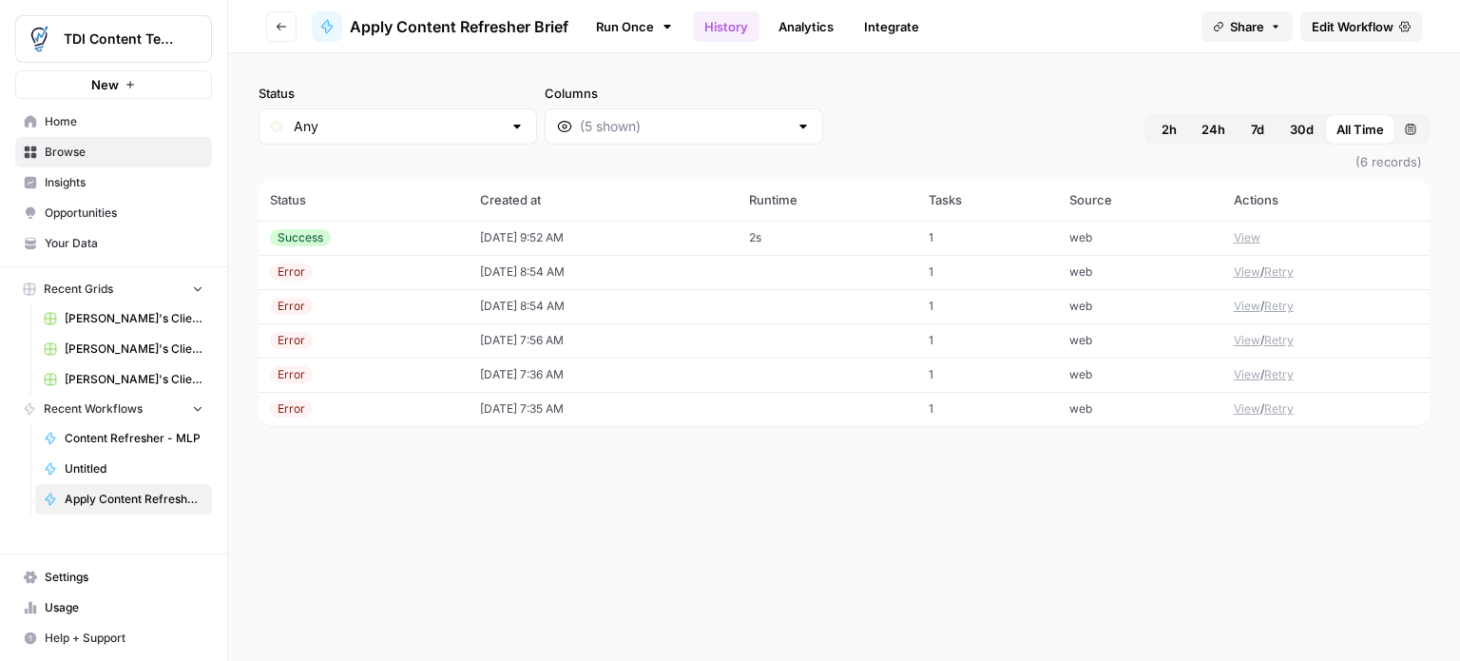
click at [1355, 26] on span "Edit Workflow" at bounding box center [1353, 26] width 82 height 19
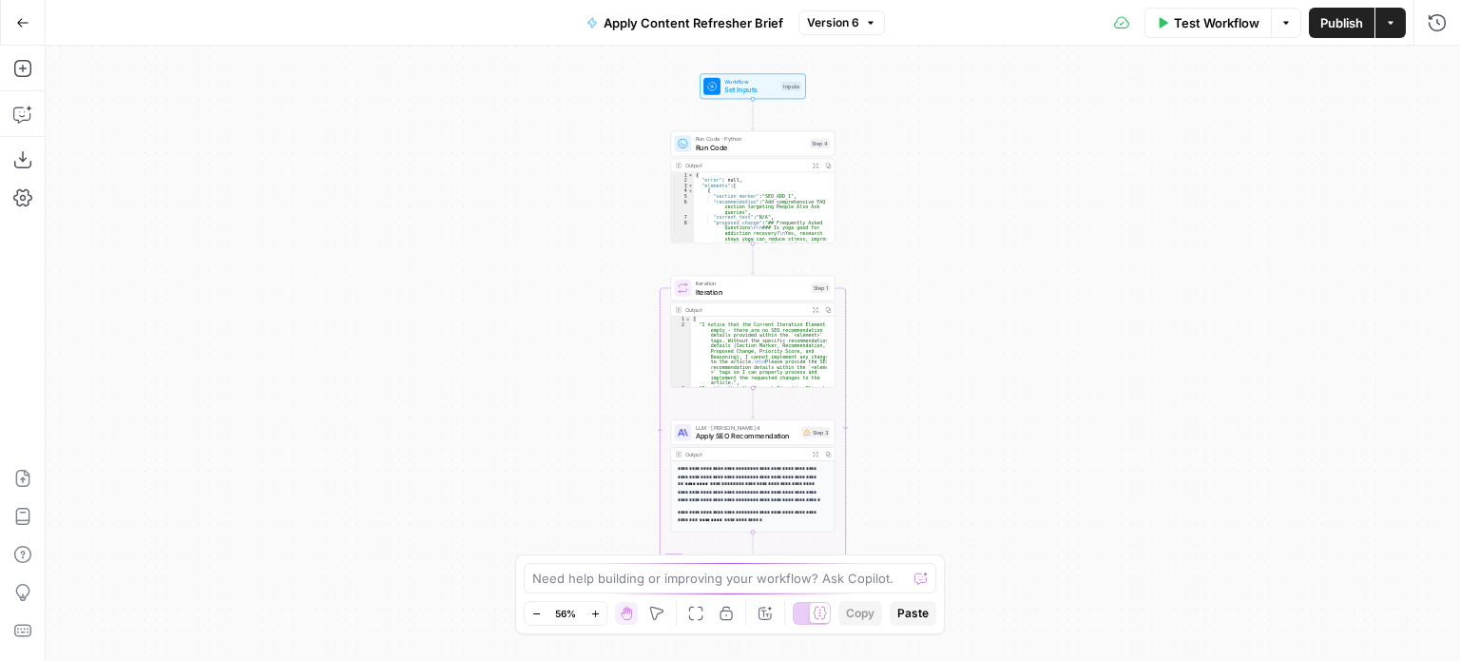
click at [872, 23] on icon "button" at bounding box center [870, 22] width 11 height 11
click at [1197, 112] on div "Workflow Set Inputs Inputs Run Code · Python Run Code Step 4 Output Expand Outp…" at bounding box center [753, 353] width 1415 height 615
click at [20, 21] on icon "button" at bounding box center [22, 22] width 13 height 13
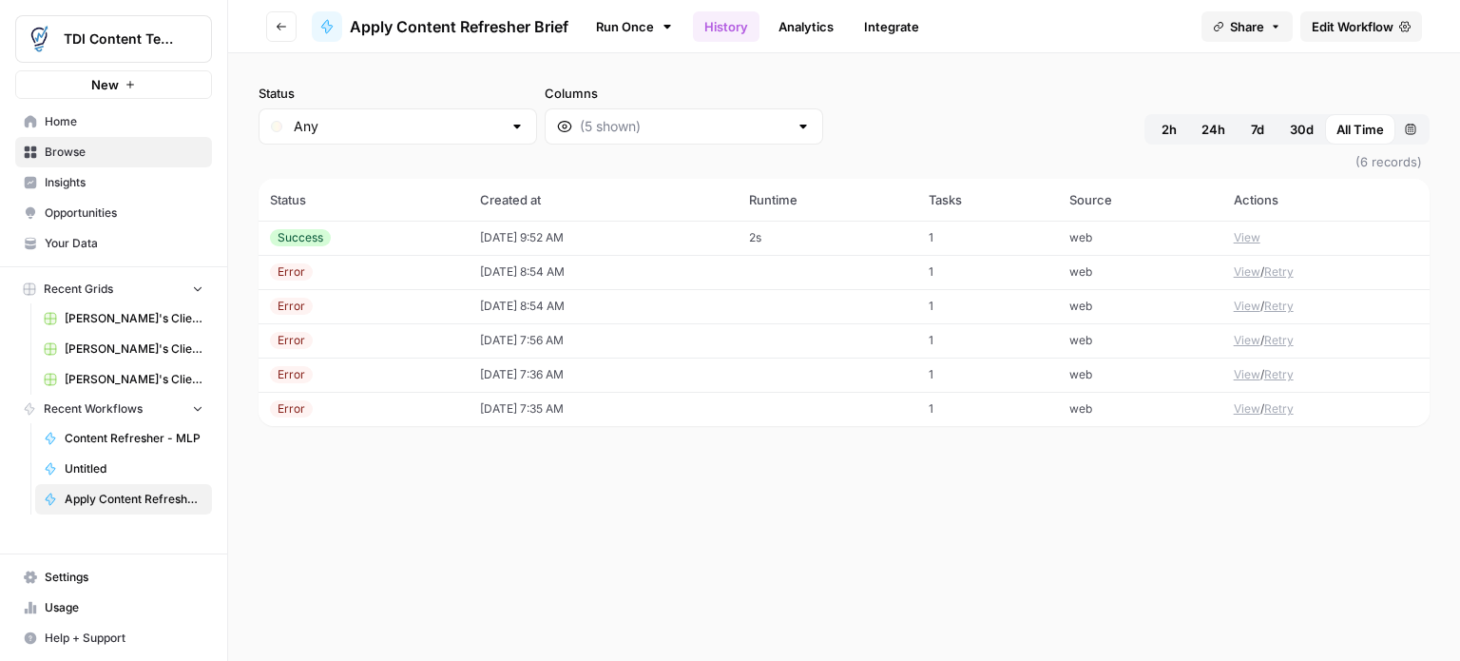
click at [762, 530] on div "Status Any Columns 2h 24h 7d 30d All Time Custom range (6 records) Status Creat…" at bounding box center [844, 356] width 1232 height 607
